Goal: Task Accomplishment & Management: Complete application form

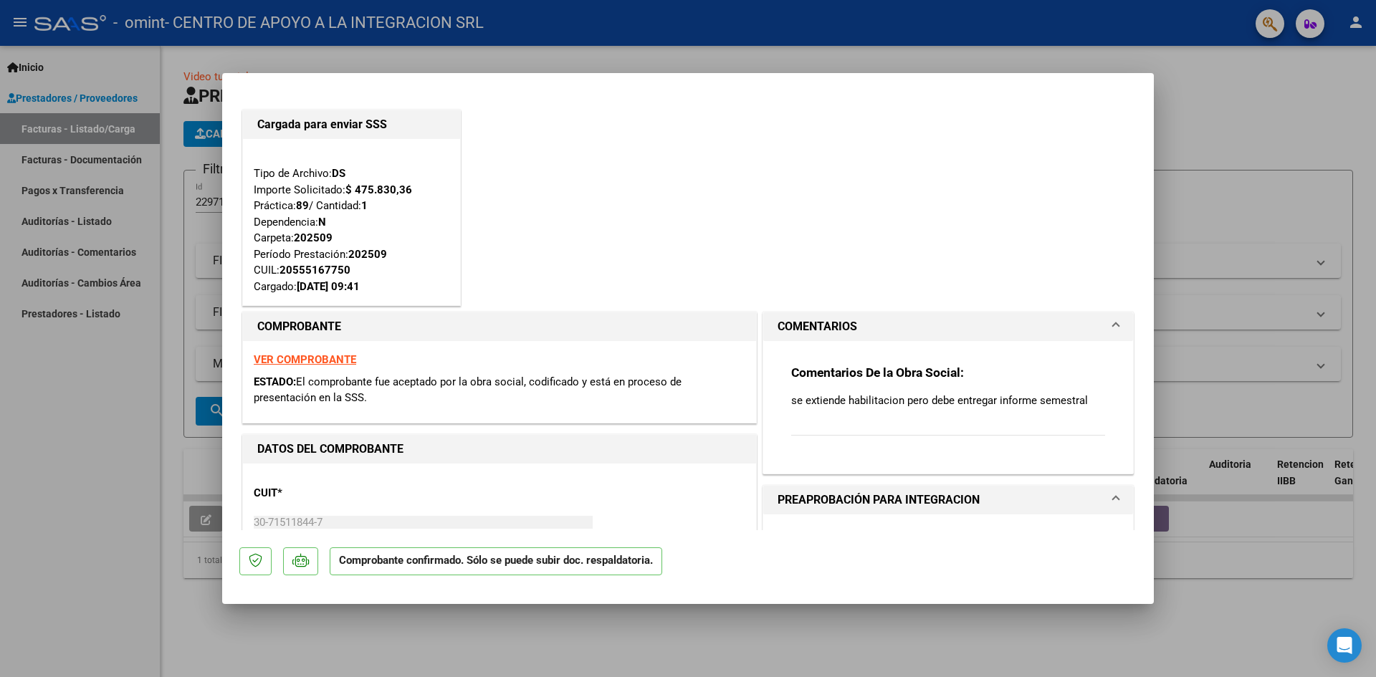
drag, startPoint x: 784, startPoint y: 405, endPoint x: 1075, endPoint y: 395, distance: 291.9
click at [1073, 395] on div "Comentarios De la Obra Social: se extiende habilitacion pero debe entregar info…" at bounding box center [948, 401] width 335 height 121
click at [848, 411] on div "Comentarios De la Obra Social: se extiende habilitacion pero debe entregar info…" at bounding box center [948, 408] width 314 height 87
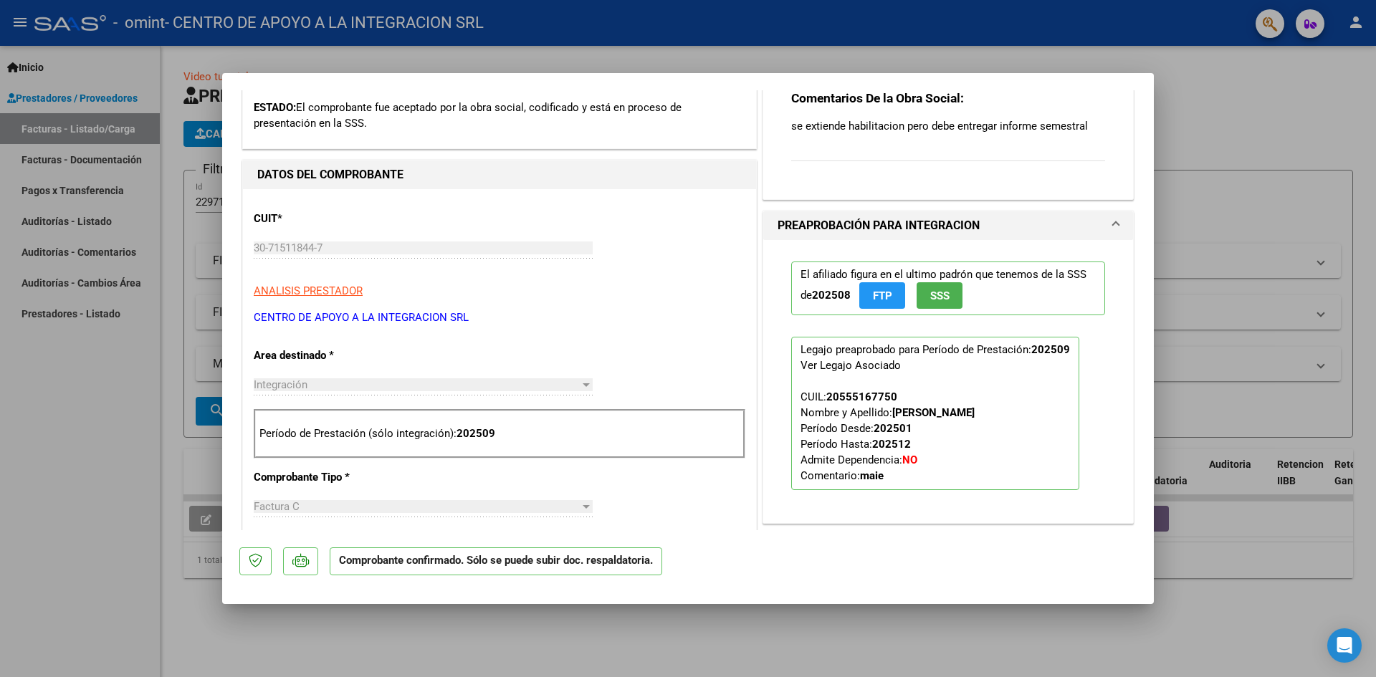
scroll to position [287, 0]
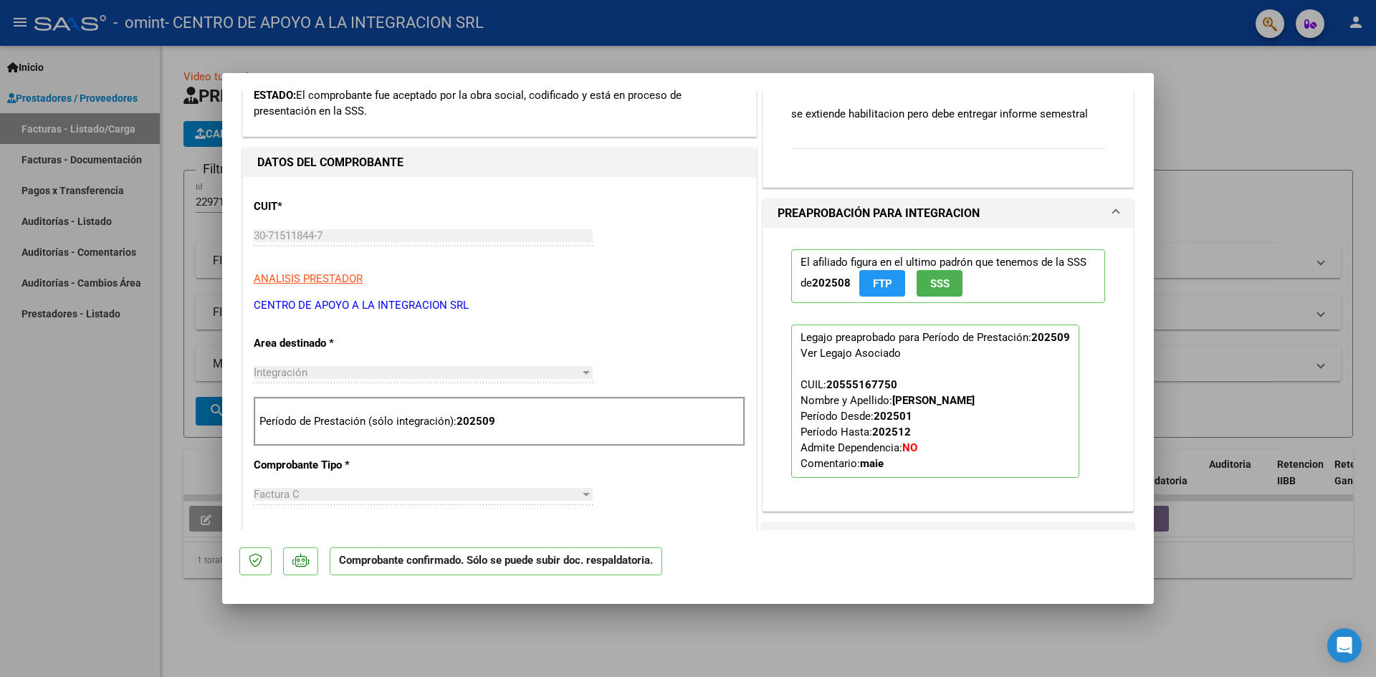
click at [170, 571] on div at bounding box center [688, 338] width 1376 height 677
type input "$ 0,00"
